Goal: Find specific page/section

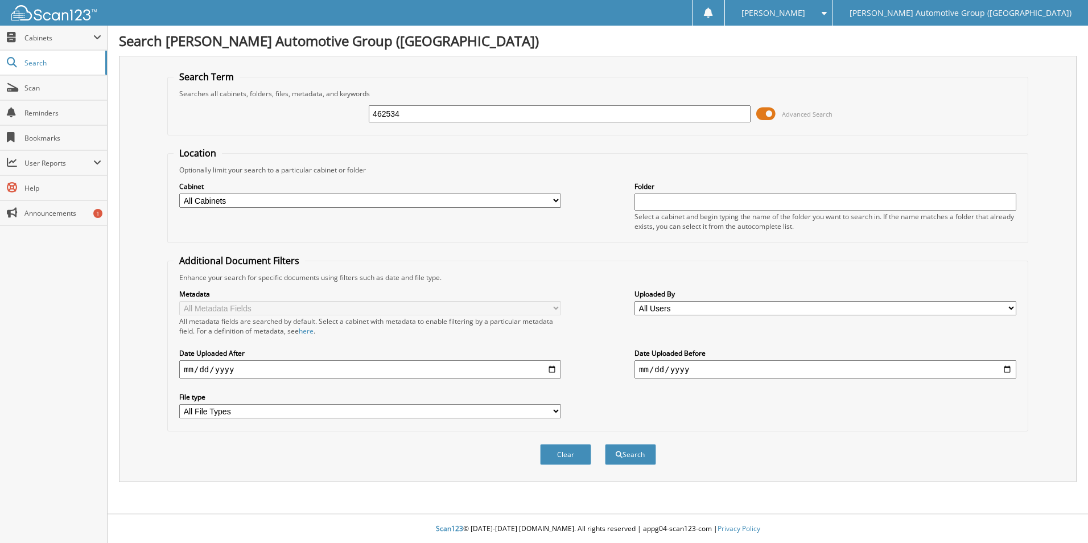
type input "462534"
click at [605, 444] on button "Search" at bounding box center [630, 454] width 51 height 21
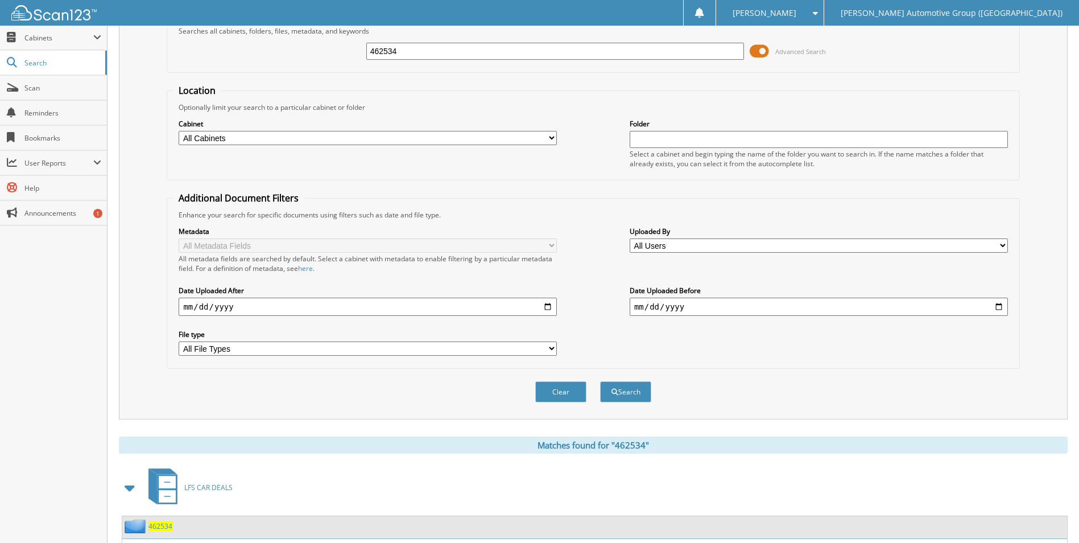
scroll to position [163, 0]
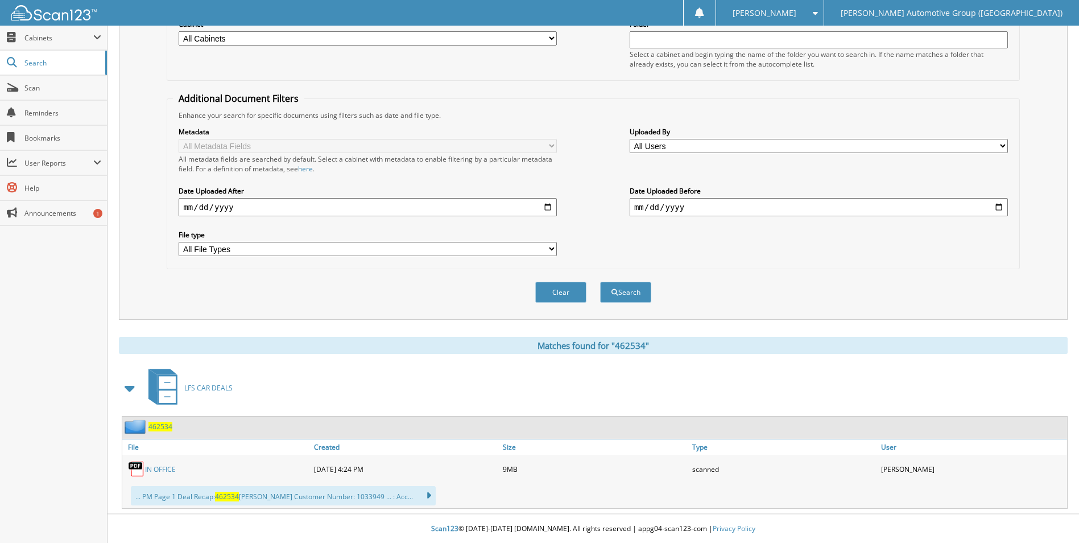
click at [159, 468] on link "IN OFFICE" at bounding box center [160, 469] width 31 height 10
click at [61, 91] on span "Scan" at bounding box center [62, 88] width 77 height 10
